Goal: Transaction & Acquisition: Download file/media

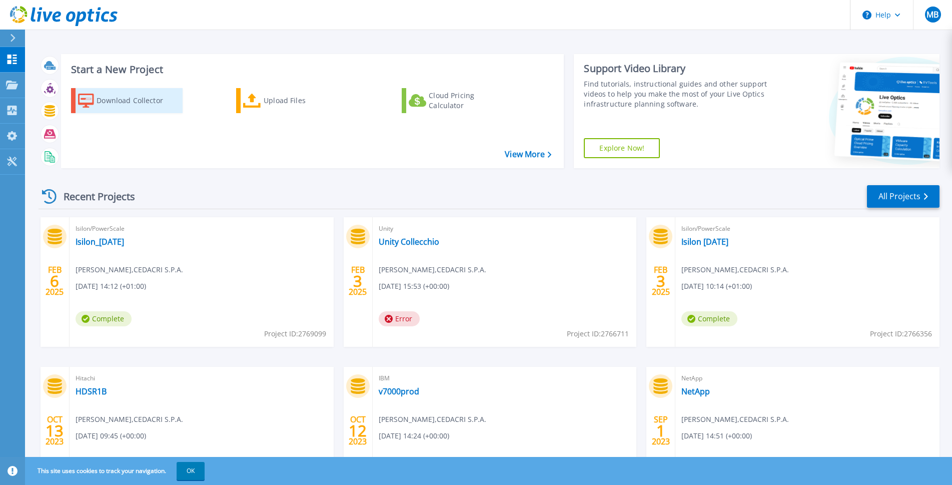
click at [137, 101] on div "Download Collector" at bounding box center [137, 101] width 80 height 20
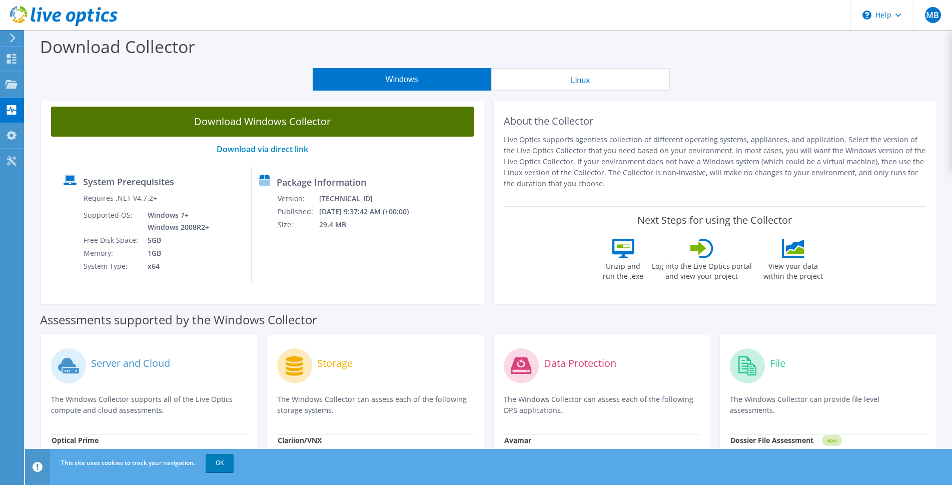
click at [283, 124] on link "Download Windows Collector" at bounding box center [262, 122] width 423 height 30
